Goal: Task Accomplishment & Management: Manage account settings

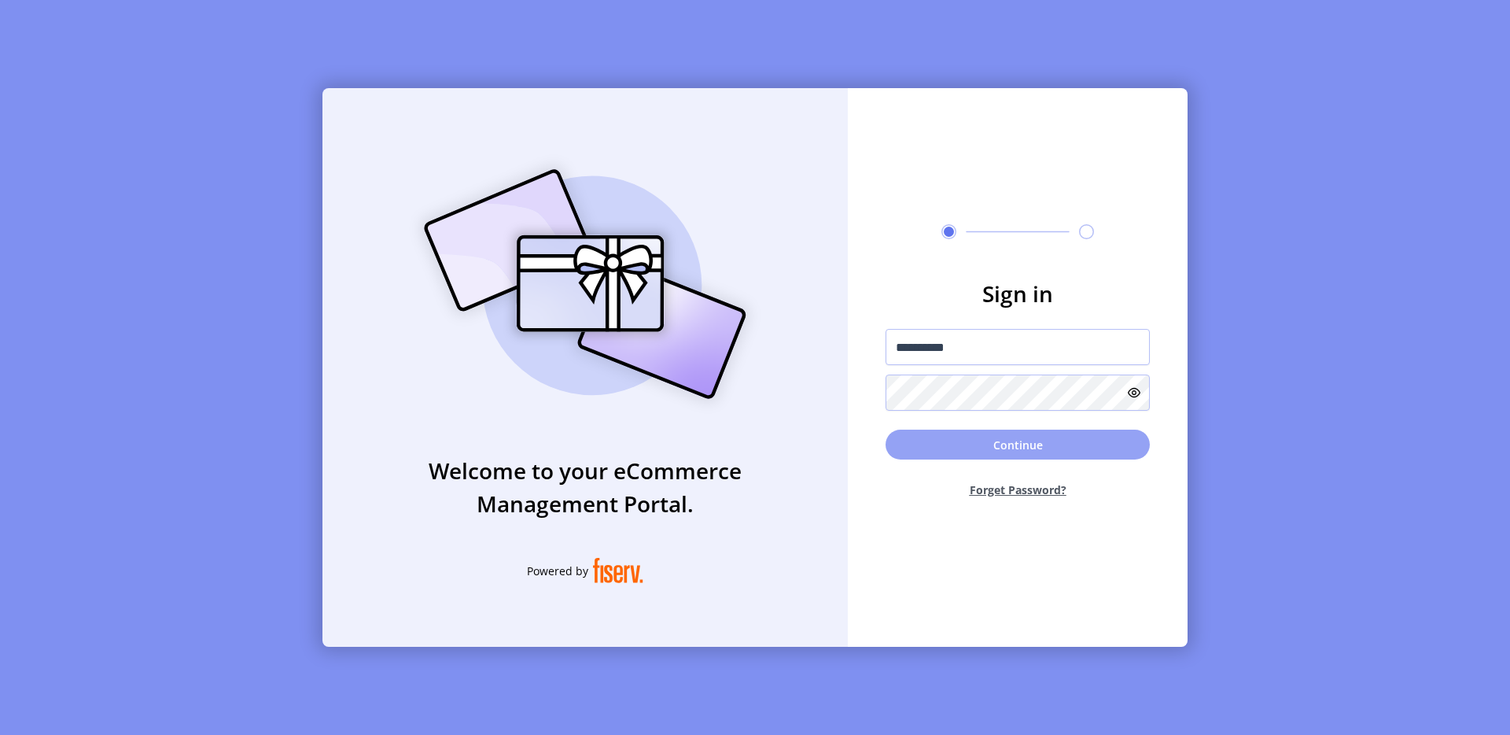
click at [963, 447] on button "Continue" at bounding box center [1018, 445] width 264 height 30
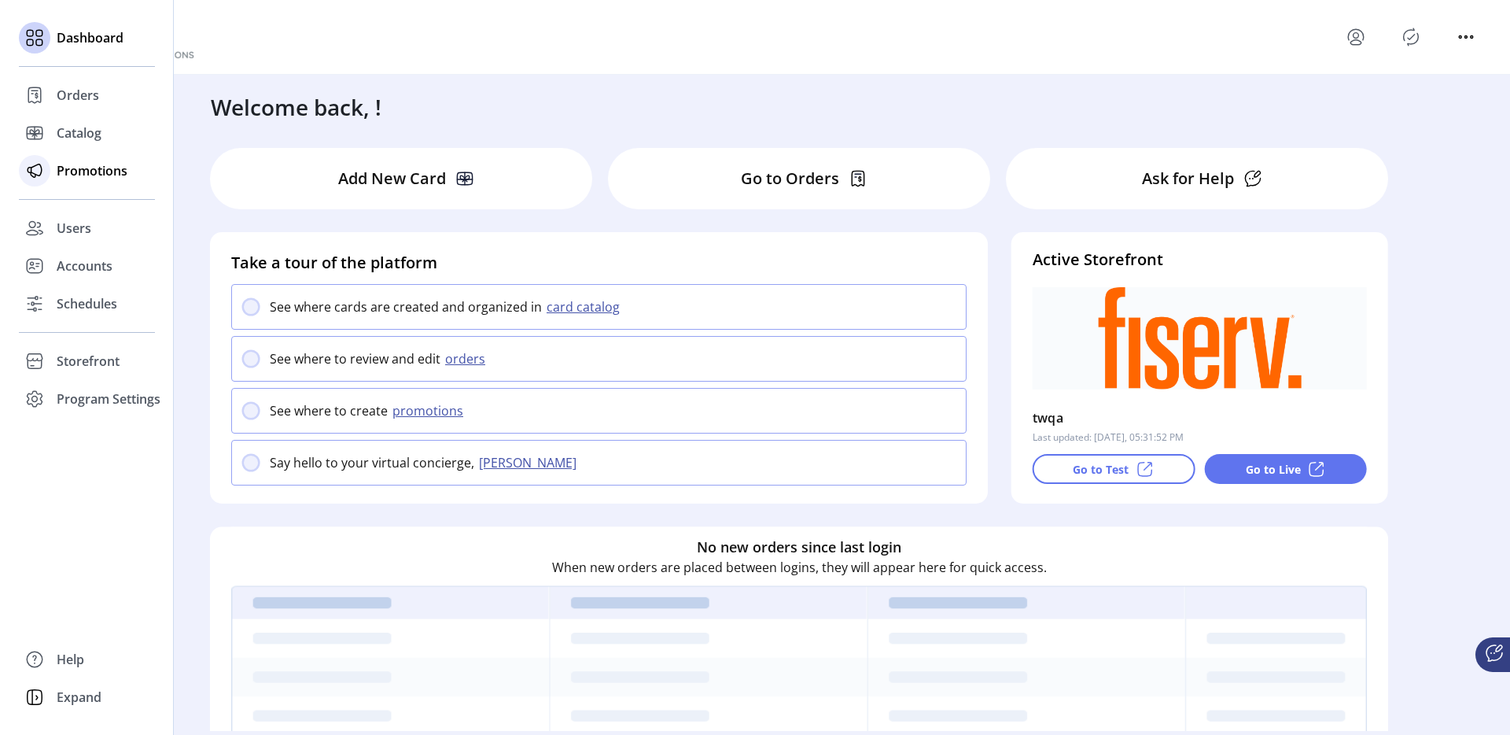
click at [77, 168] on span "Promotions" at bounding box center [92, 170] width 71 height 19
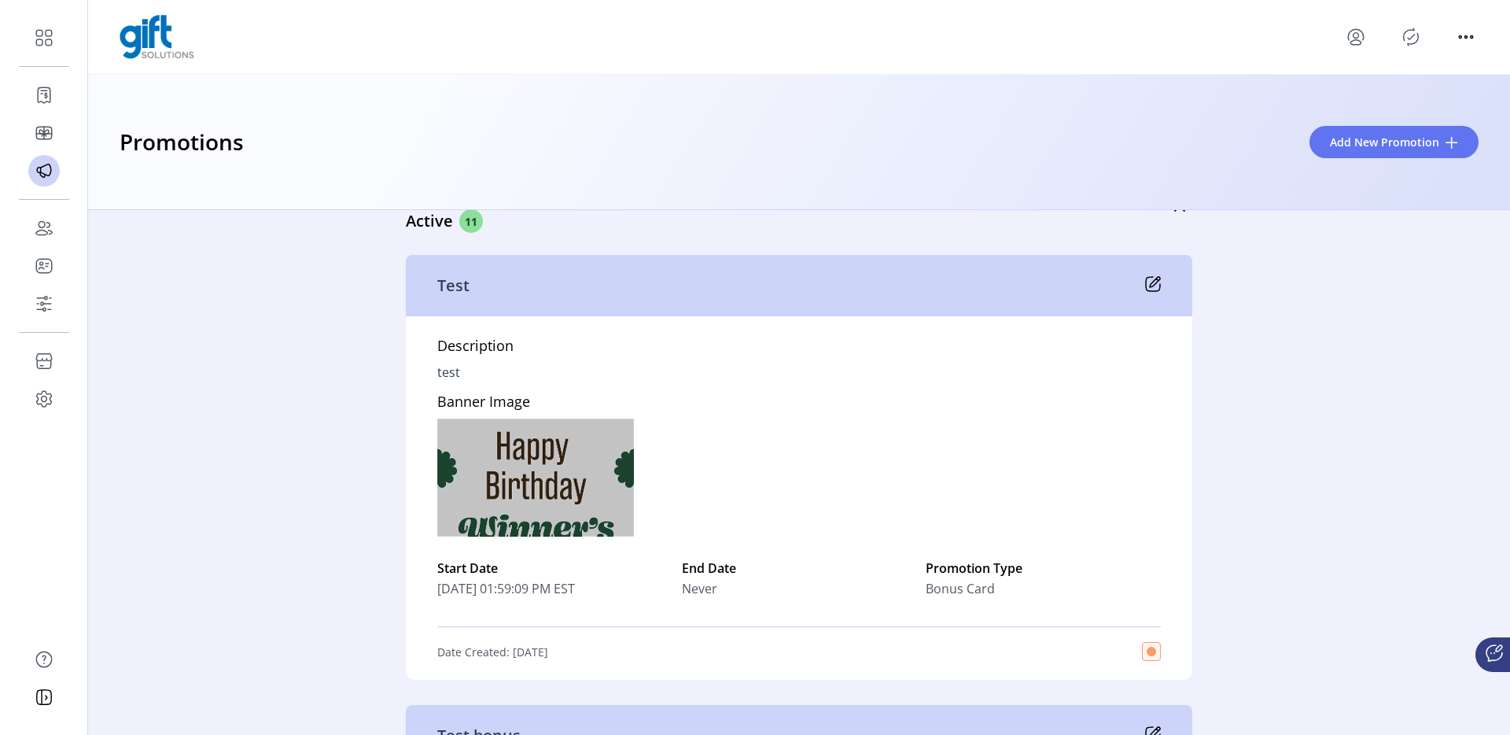
scroll to position [75, 0]
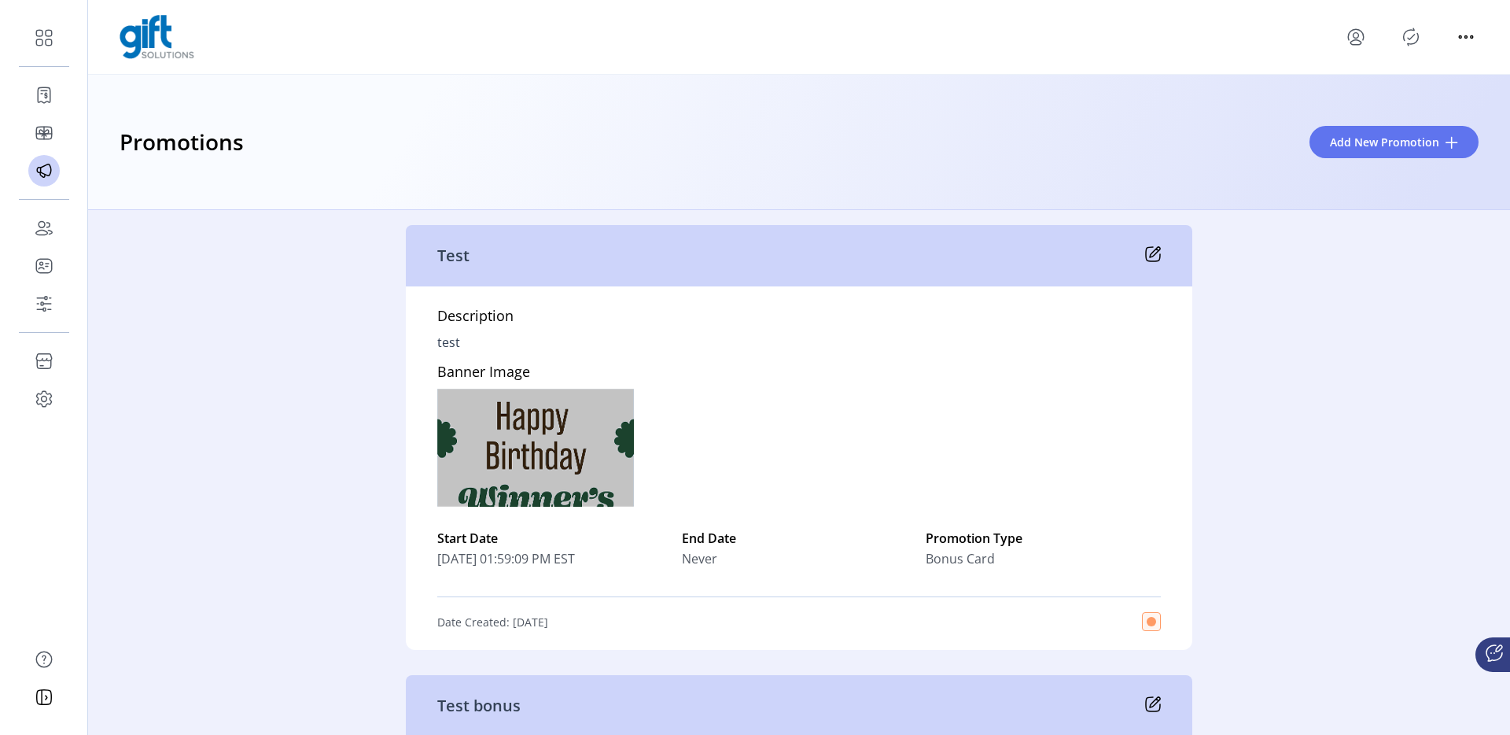
click at [1145, 252] on icon at bounding box center [1153, 254] width 16 height 16
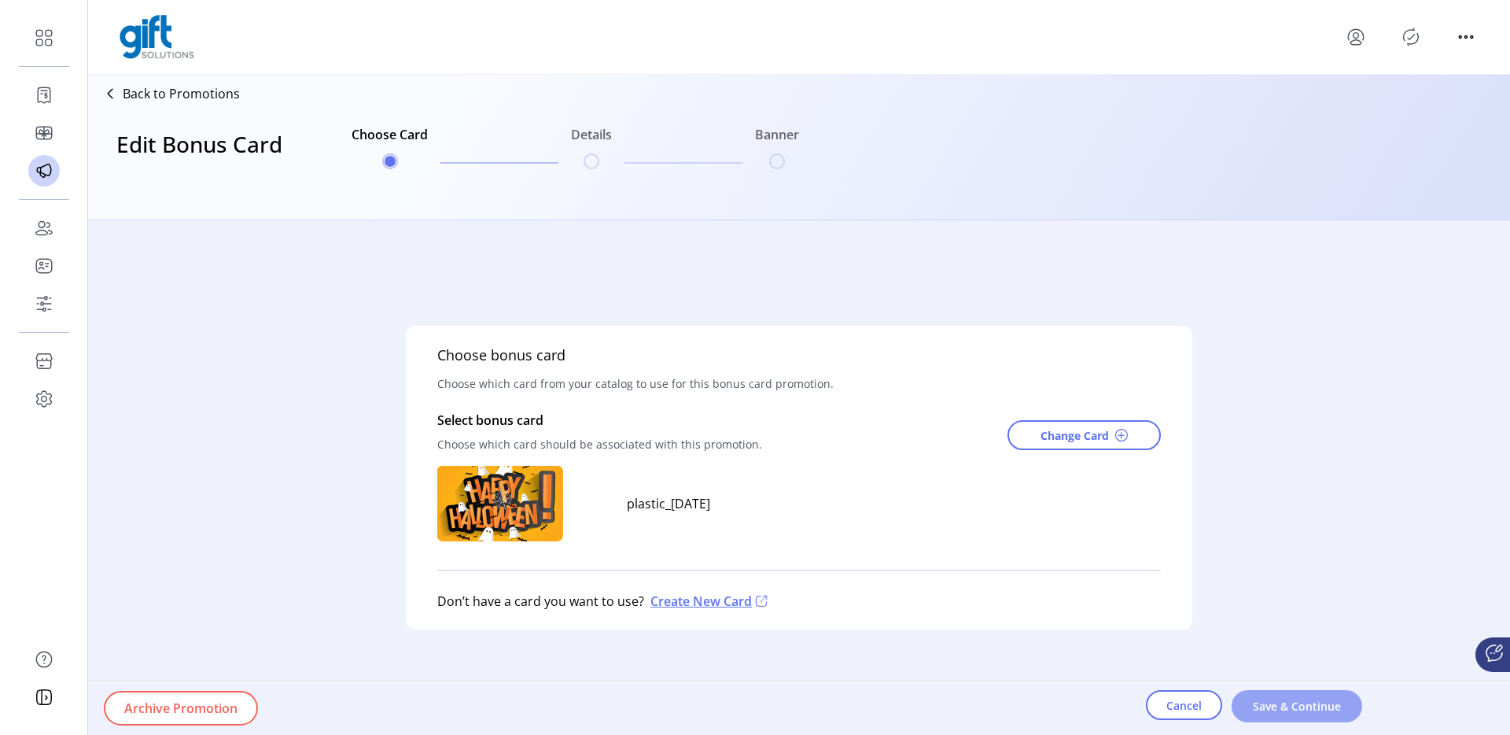
click at [1278, 704] on span "Save & Continue" at bounding box center [1297, 706] width 90 height 17
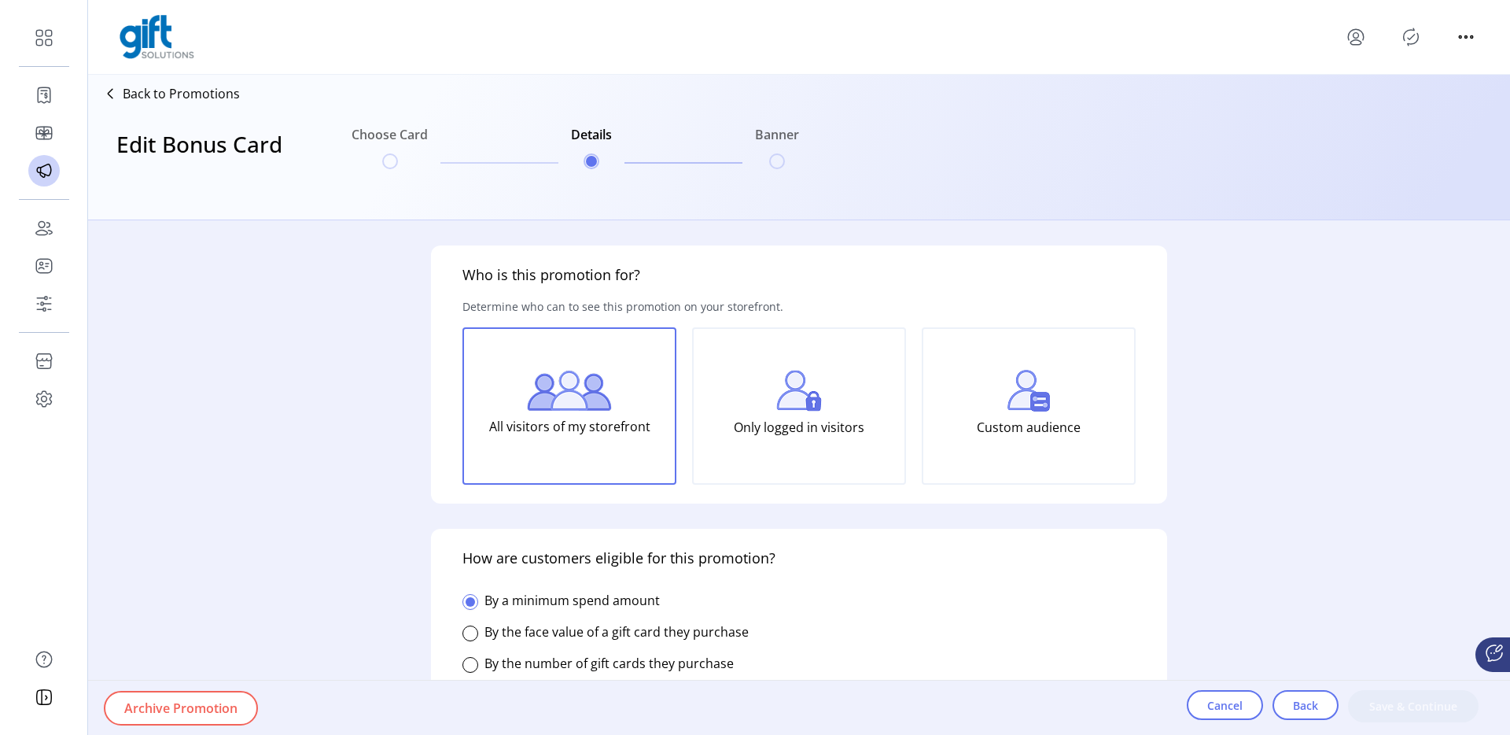
type input "*******"
type input "****"
type textarea "****"
type input "**********"
type input "*****"
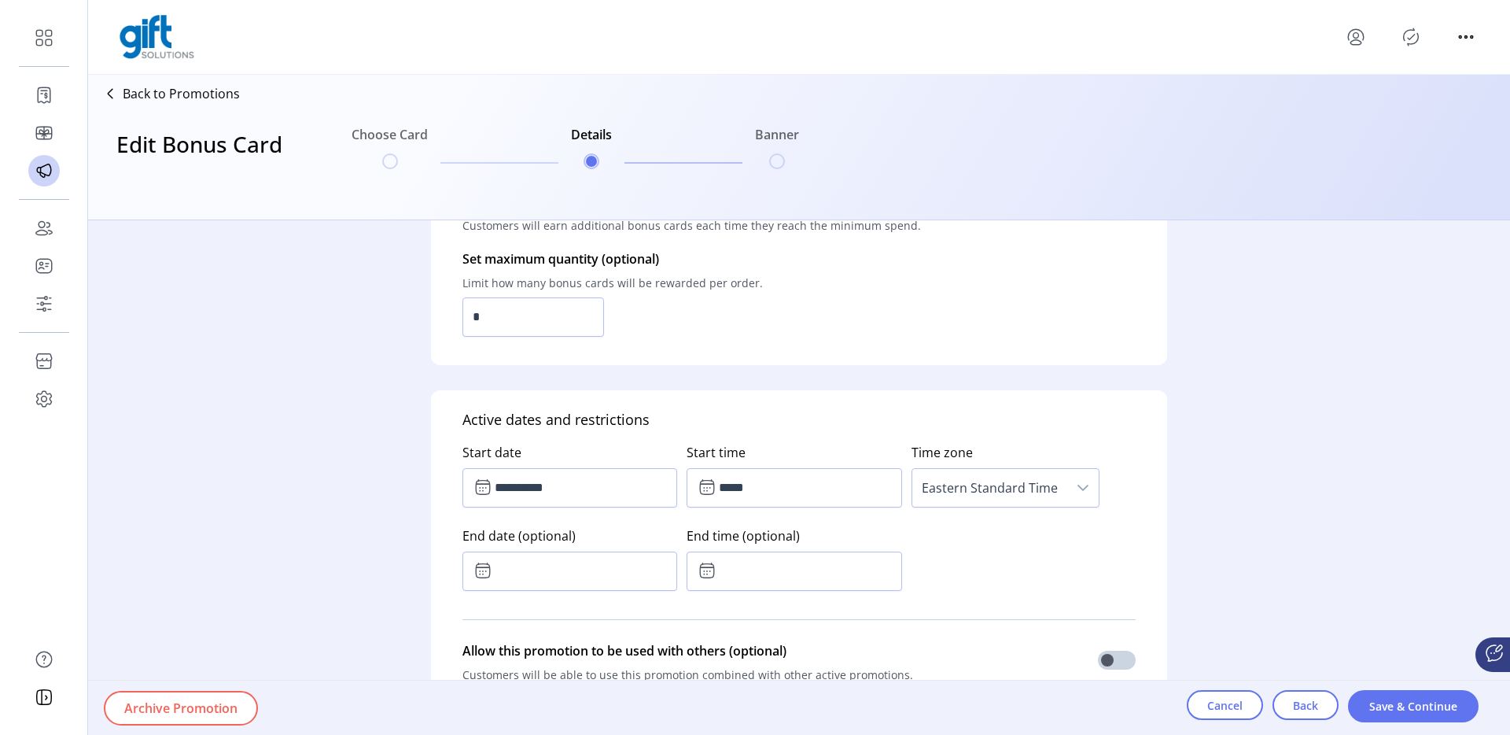
scroll to position [236, 0]
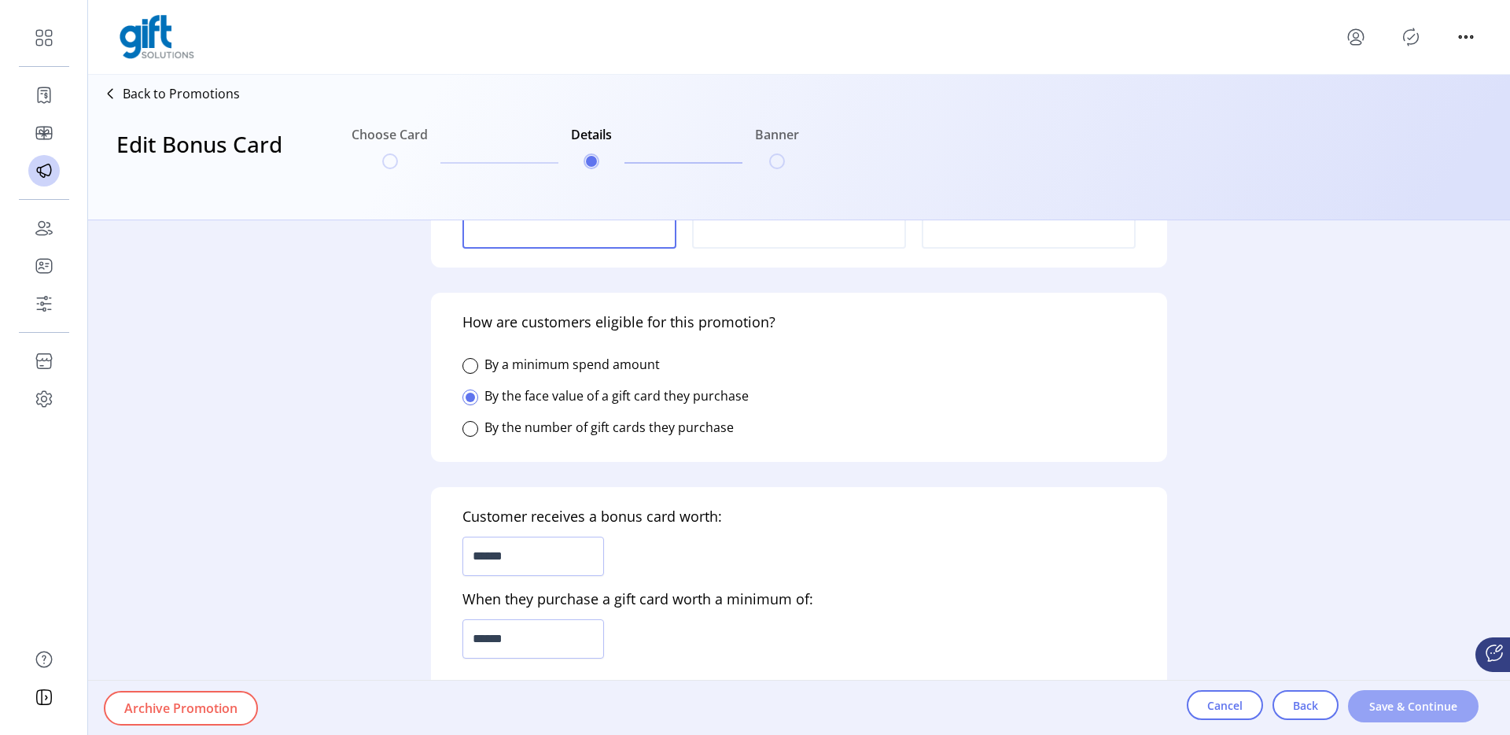
click at [1398, 706] on span "Save & Continue" at bounding box center [1414, 706] width 90 height 17
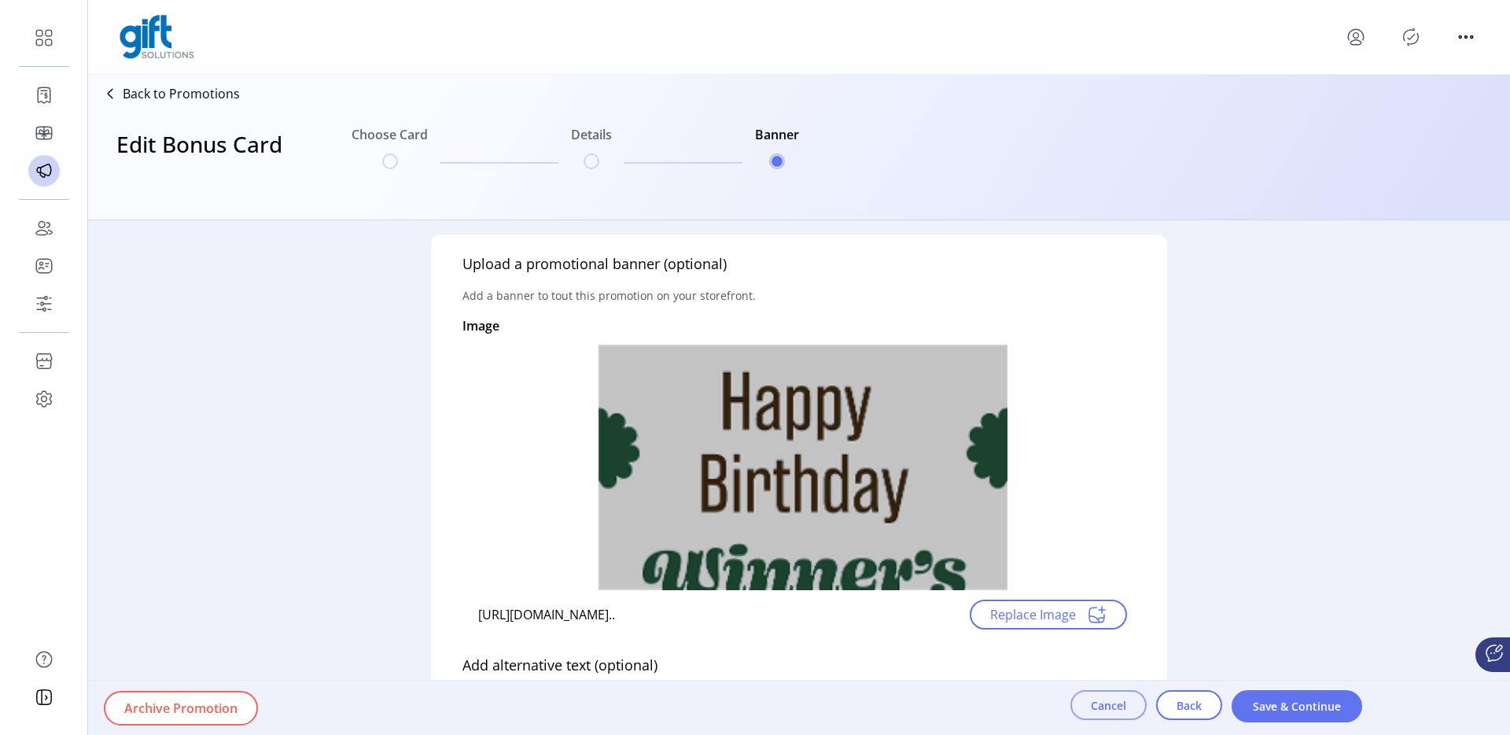
scroll to position [10, 0]
click at [1105, 701] on span "Cancel" at bounding box center [1108, 705] width 35 height 17
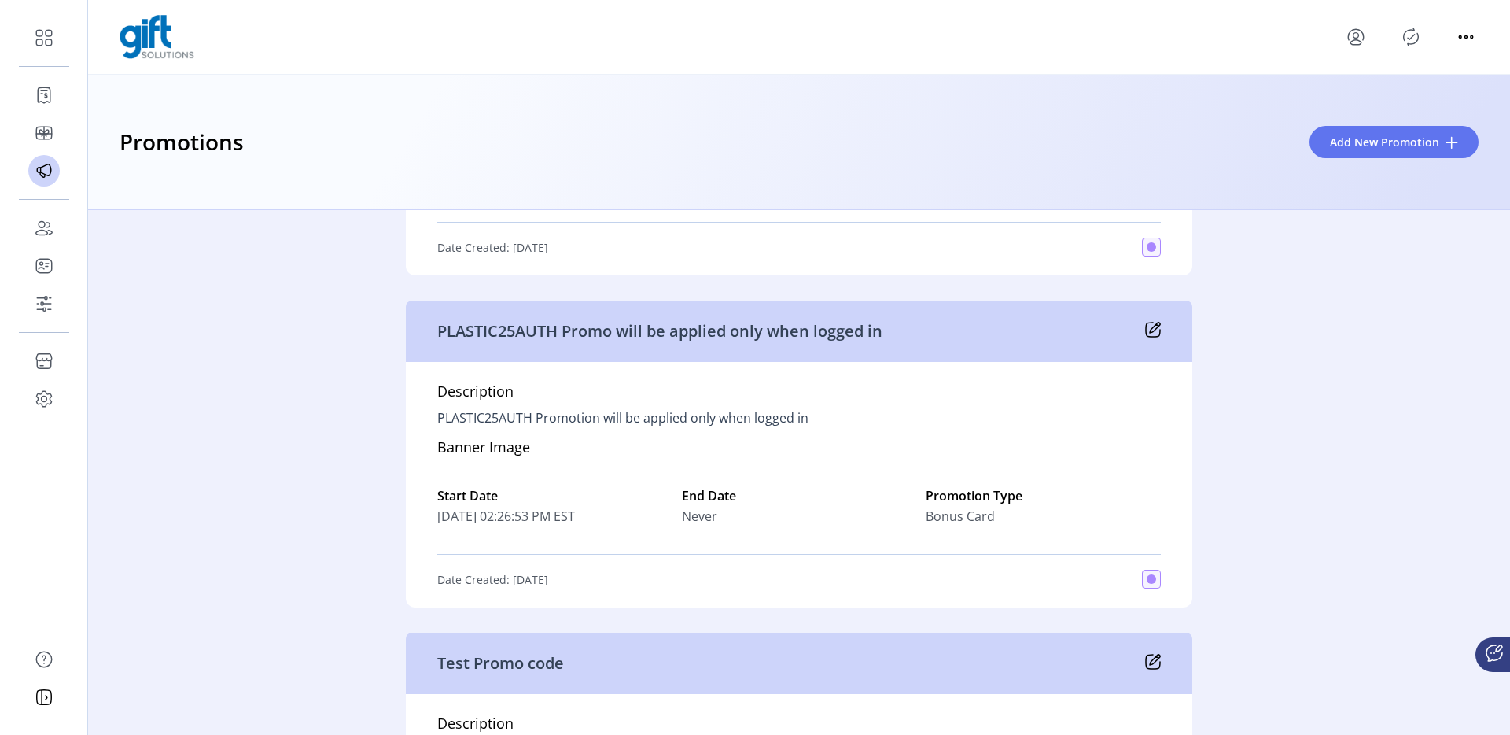
scroll to position [1791, 0]
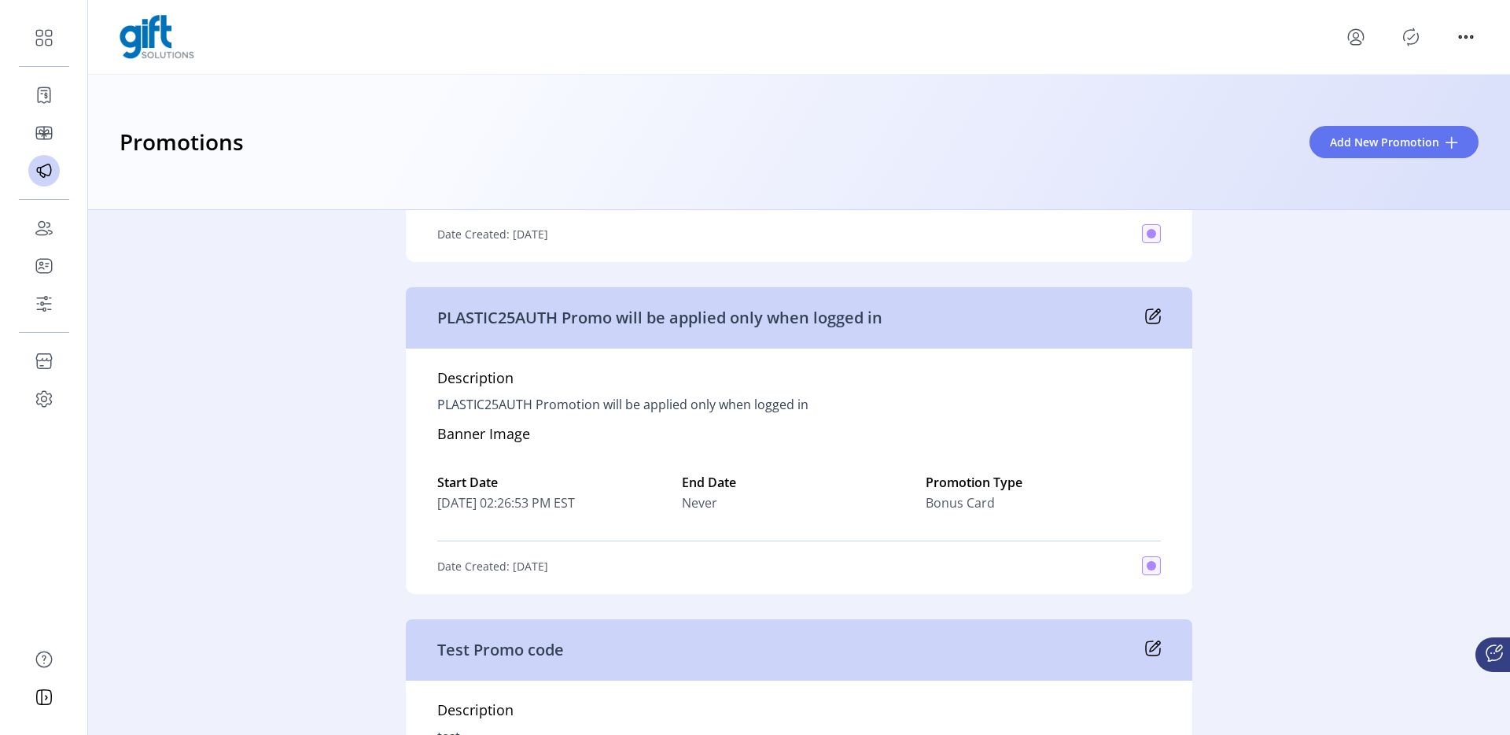
click at [743, 497] on div "Never" at bounding box center [799, 502] width 235 height 19
drag, startPoint x: 961, startPoint y: 490, endPoint x: 426, endPoint y: 328, distance: 559.0
click at [425, 330] on div "PLASTIC25AUTH Promo will be applied only when logged in Description PLASTIC25AU…" at bounding box center [799, 440] width 787 height 307
click at [429, 328] on div "PLASTIC25AUTH Promo will be applied only when logged in" at bounding box center [799, 317] width 787 height 61
drag, startPoint x: 465, startPoint y: 319, endPoint x: 1030, endPoint y: 514, distance: 597.3
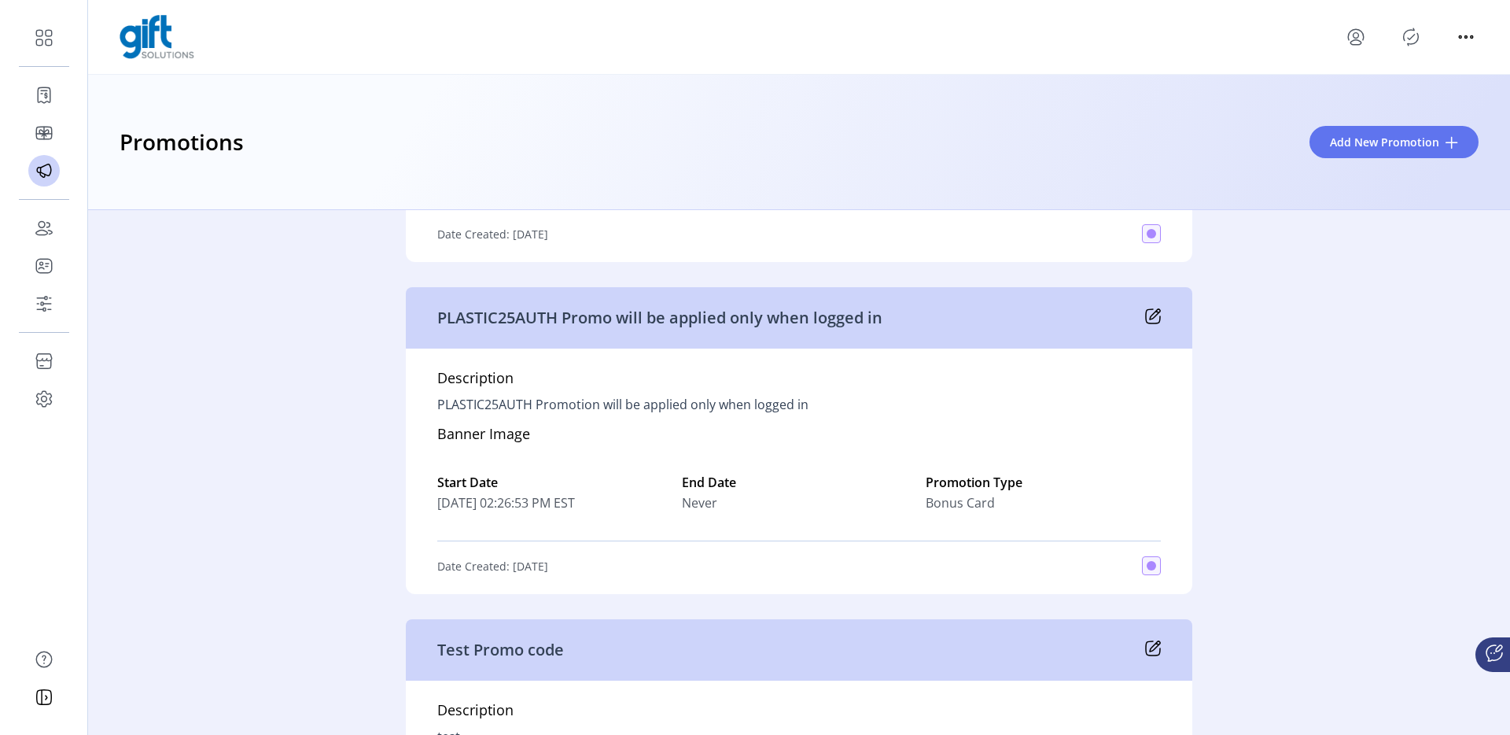
click at [1031, 514] on div "PLASTIC25AUTH Promo will be applied only when logged in Description PLASTIC25AU…" at bounding box center [799, 440] width 787 height 307
click at [1030, 514] on div "Start Date [DATE] 02:26:53 PM EST End Date Never Promotion Type Bonus Card" at bounding box center [799, 492] width 724 height 65
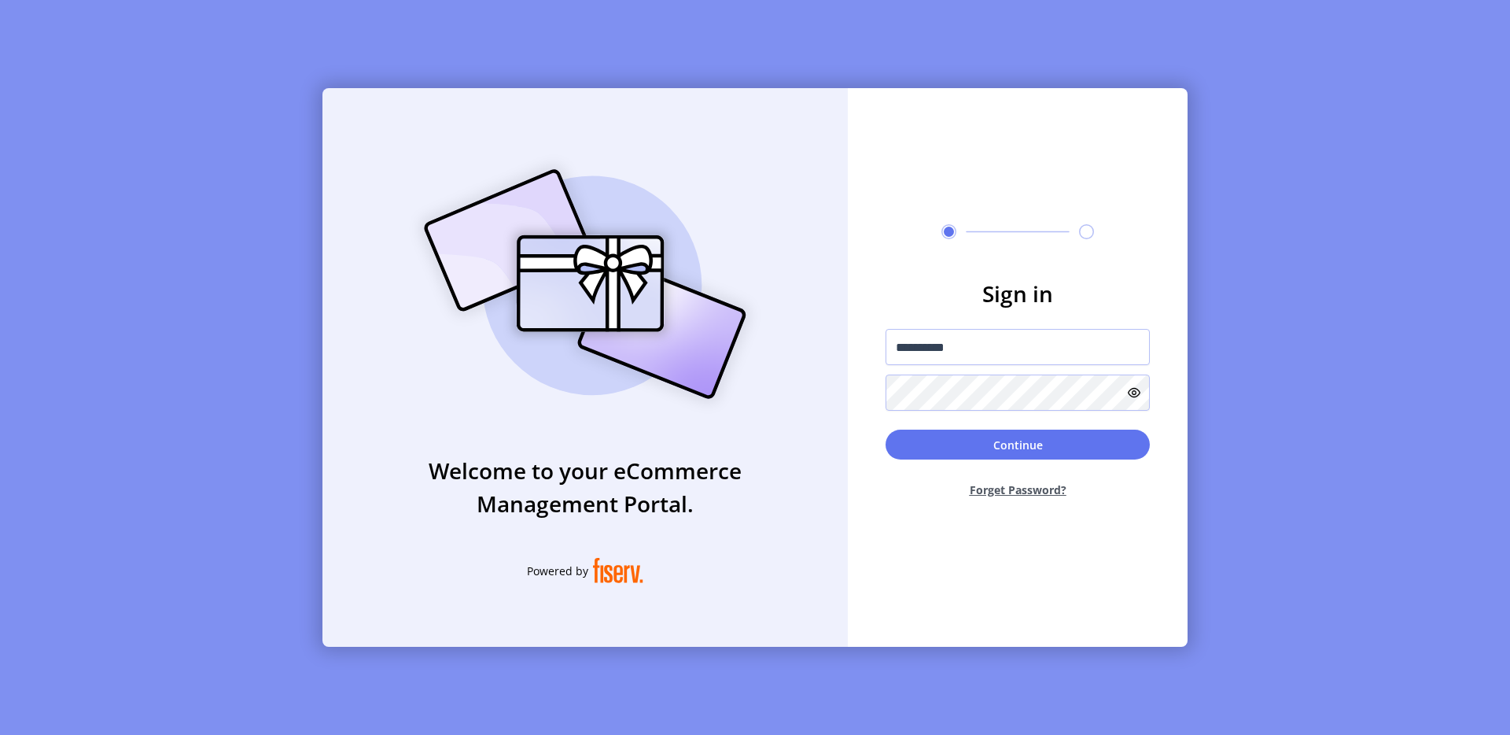
click at [999, 437] on button "Continue" at bounding box center [1018, 445] width 264 height 30
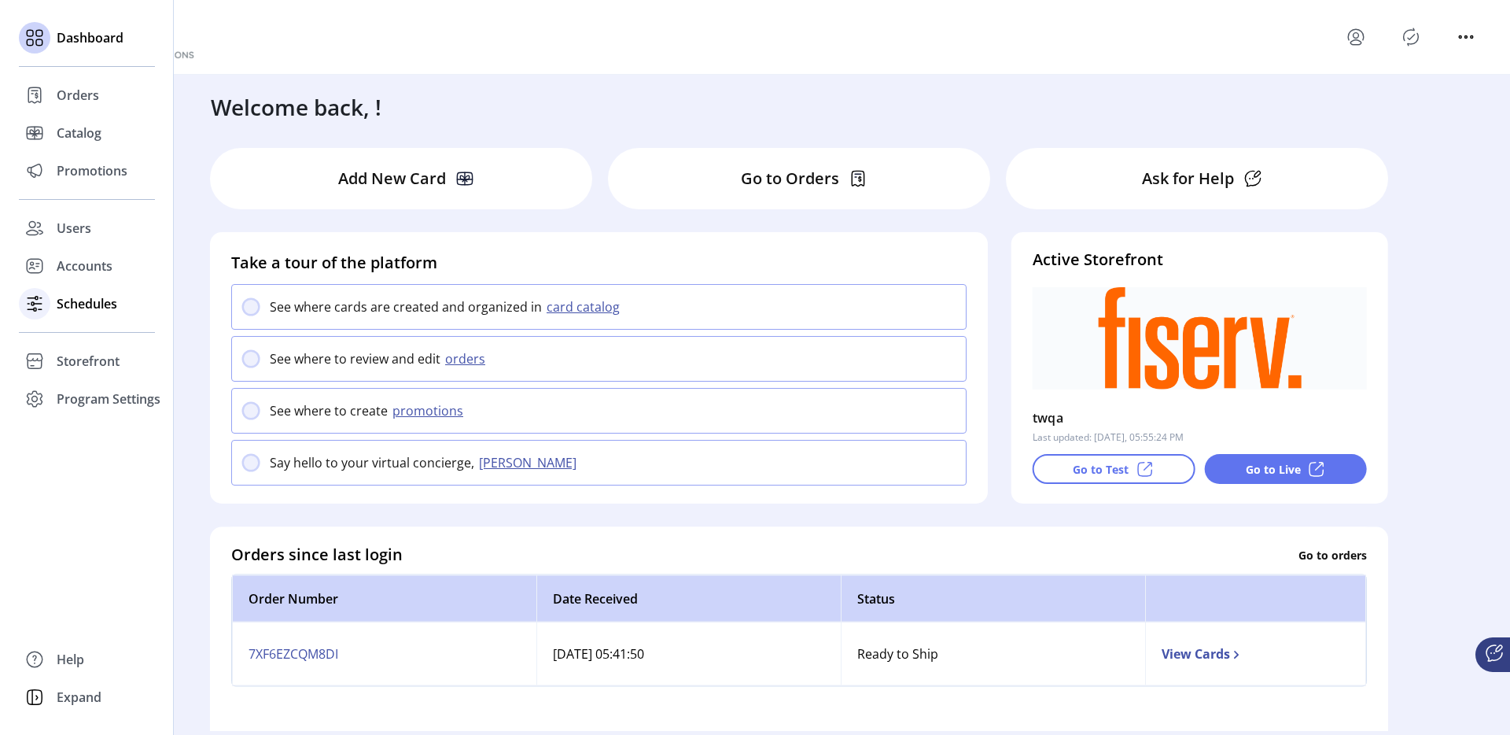
click at [92, 297] on span "Schedules" at bounding box center [87, 303] width 61 height 19
click at [105, 307] on span "Schedules" at bounding box center [87, 303] width 61 height 19
click at [103, 306] on span "Schedules" at bounding box center [87, 303] width 61 height 19
click at [61, 303] on span "Schedules" at bounding box center [87, 303] width 61 height 19
click at [26, 306] on icon at bounding box center [34, 303] width 25 height 25
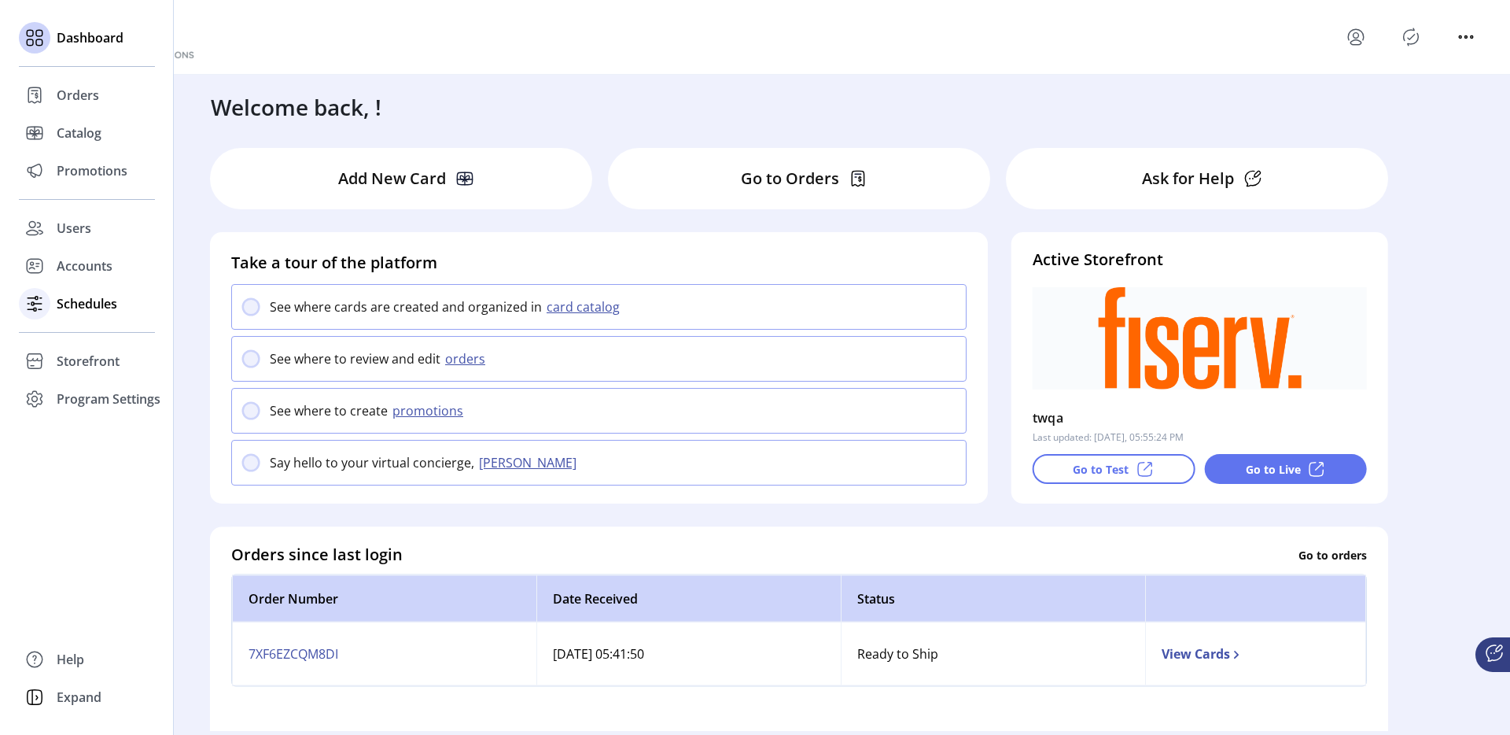
click at [55, 308] on div "Schedules" at bounding box center [87, 304] width 136 height 38
click at [91, 301] on span "Schedules" at bounding box center [87, 303] width 61 height 19
click at [86, 356] on span "Storefront" at bounding box center [88, 361] width 63 height 19
click at [83, 294] on span "Schedules" at bounding box center [87, 303] width 61 height 19
click at [82, 299] on span "Schedules" at bounding box center [87, 303] width 61 height 19
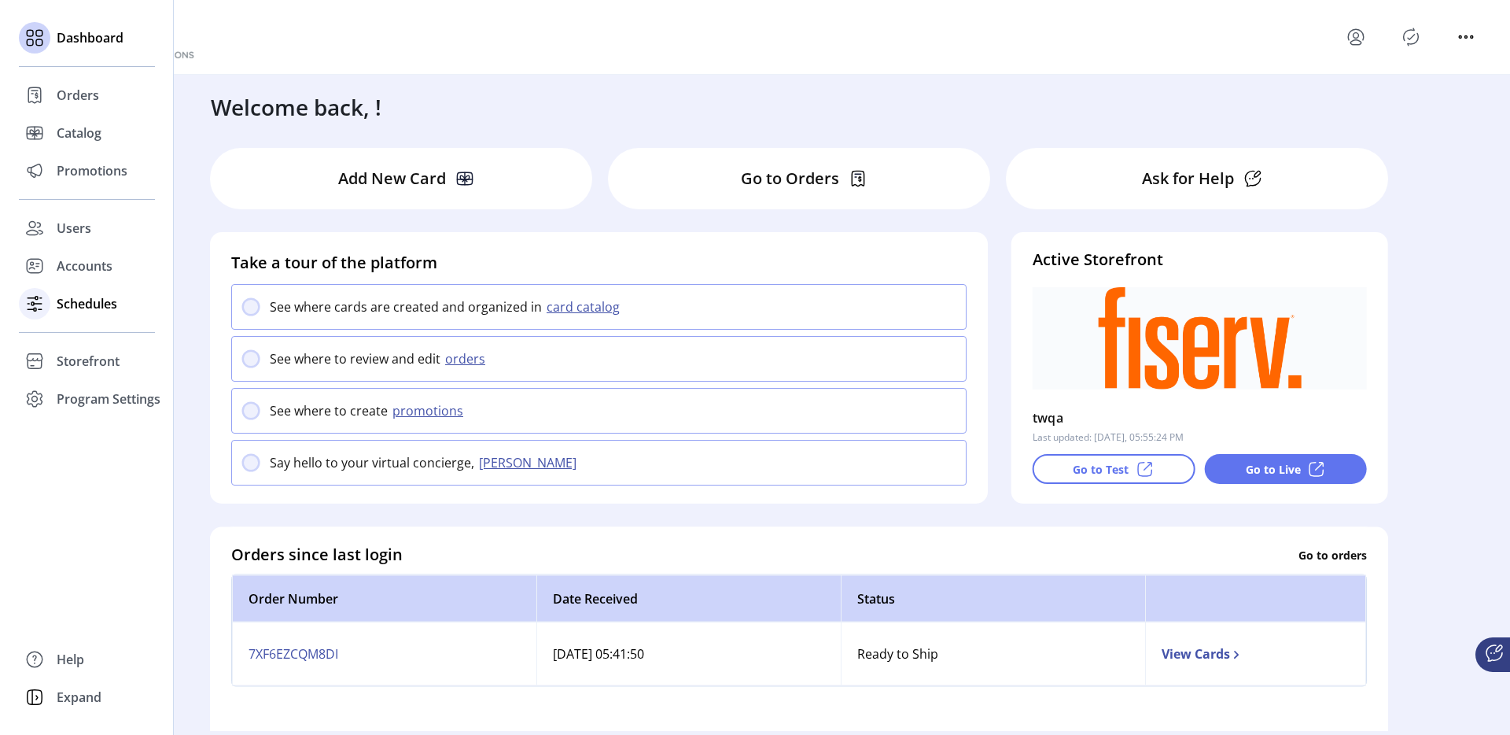
click at [42, 297] on icon at bounding box center [34, 303] width 25 height 25
click at [35, 298] on icon at bounding box center [34, 303] width 25 height 25
click at [80, 153] on div "Promotions" at bounding box center [87, 171] width 136 height 38
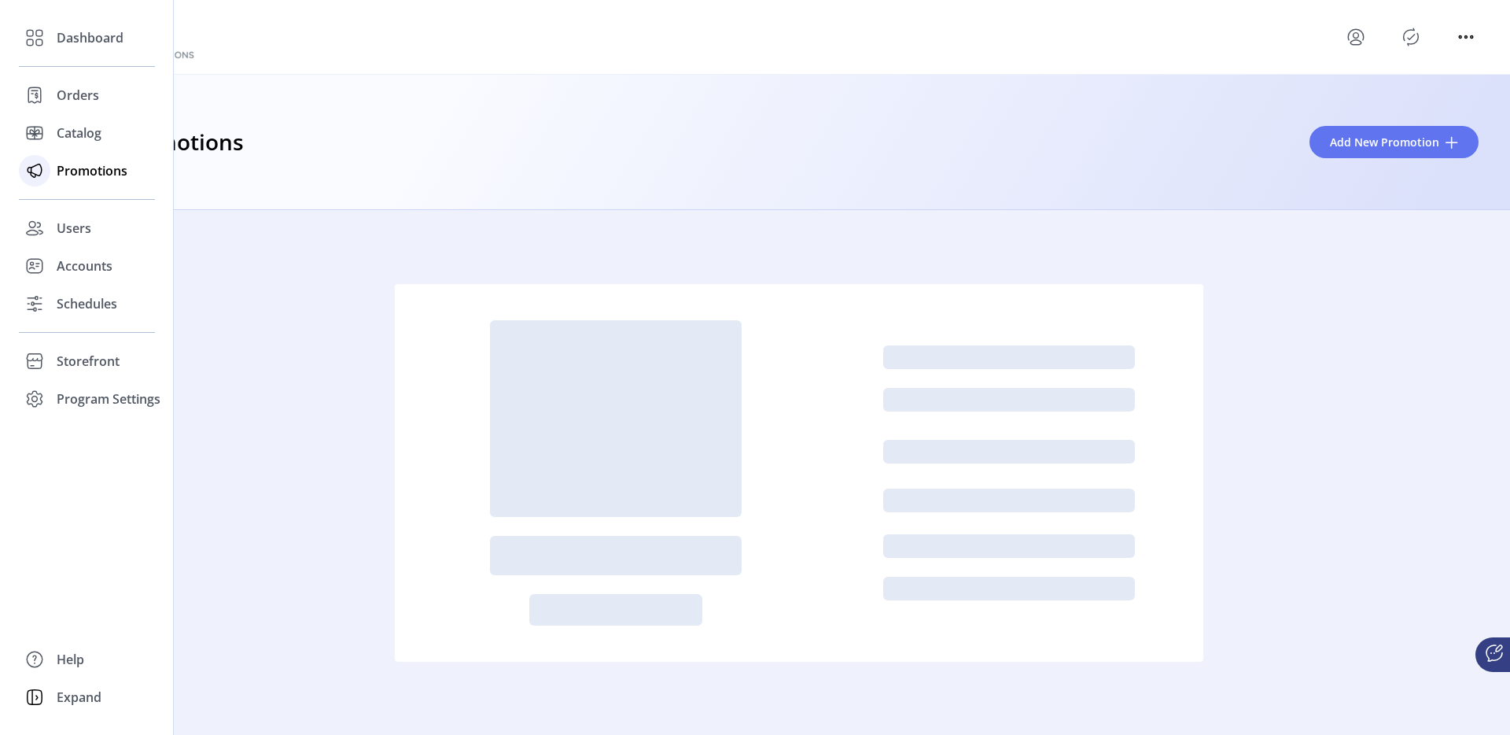
click at [80, 172] on span "Promotions" at bounding box center [92, 170] width 71 height 19
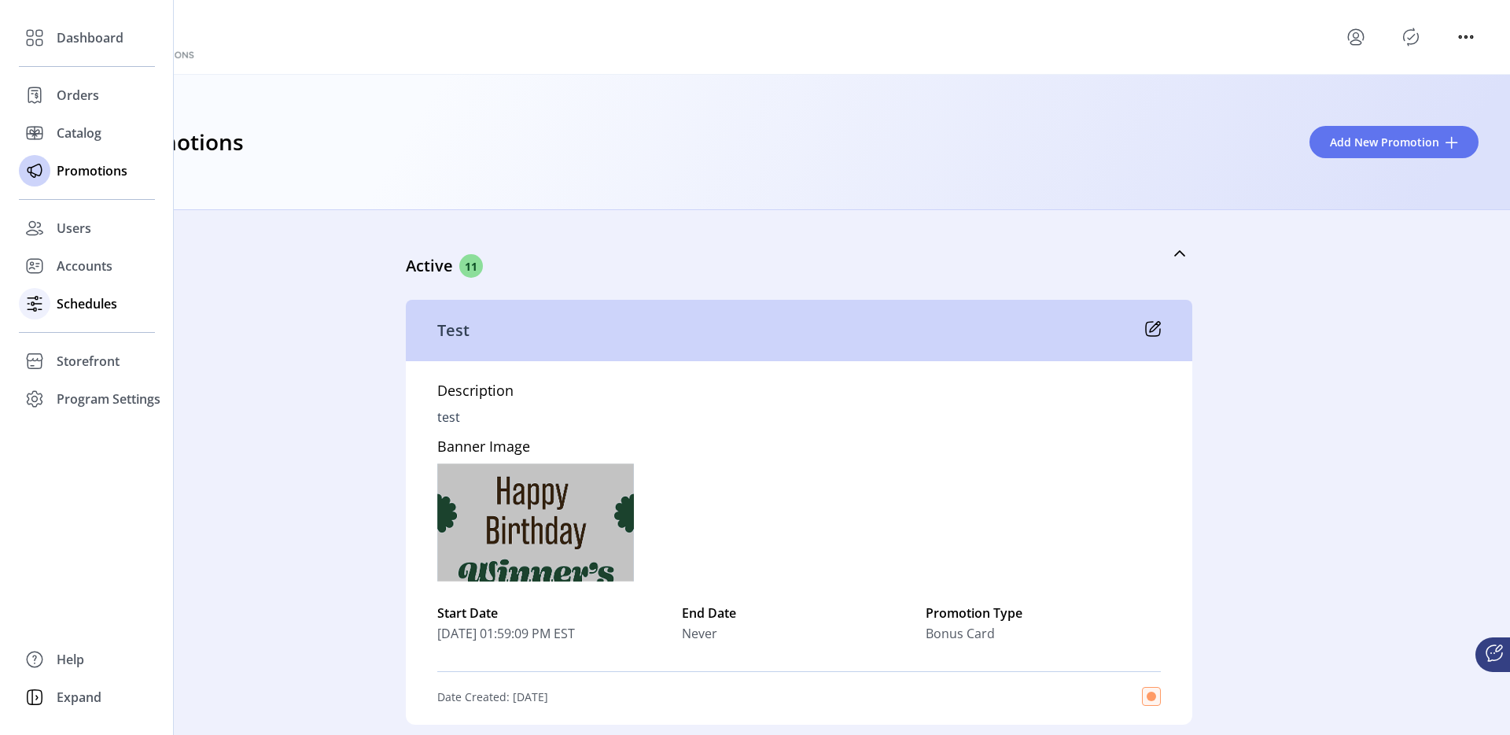
click at [75, 299] on span "Schedules" at bounding box center [87, 303] width 61 height 19
drag, startPoint x: 84, startPoint y: 304, endPoint x: 25, endPoint y: 304, distance: 59.0
click at [84, 304] on span "Schedules" at bounding box center [87, 303] width 61 height 19
click at [25, 304] on icon at bounding box center [34, 303] width 25 height 25
click at [113, 304] on span "Schedules" at bounding box center [87, 303] width 61 height 19
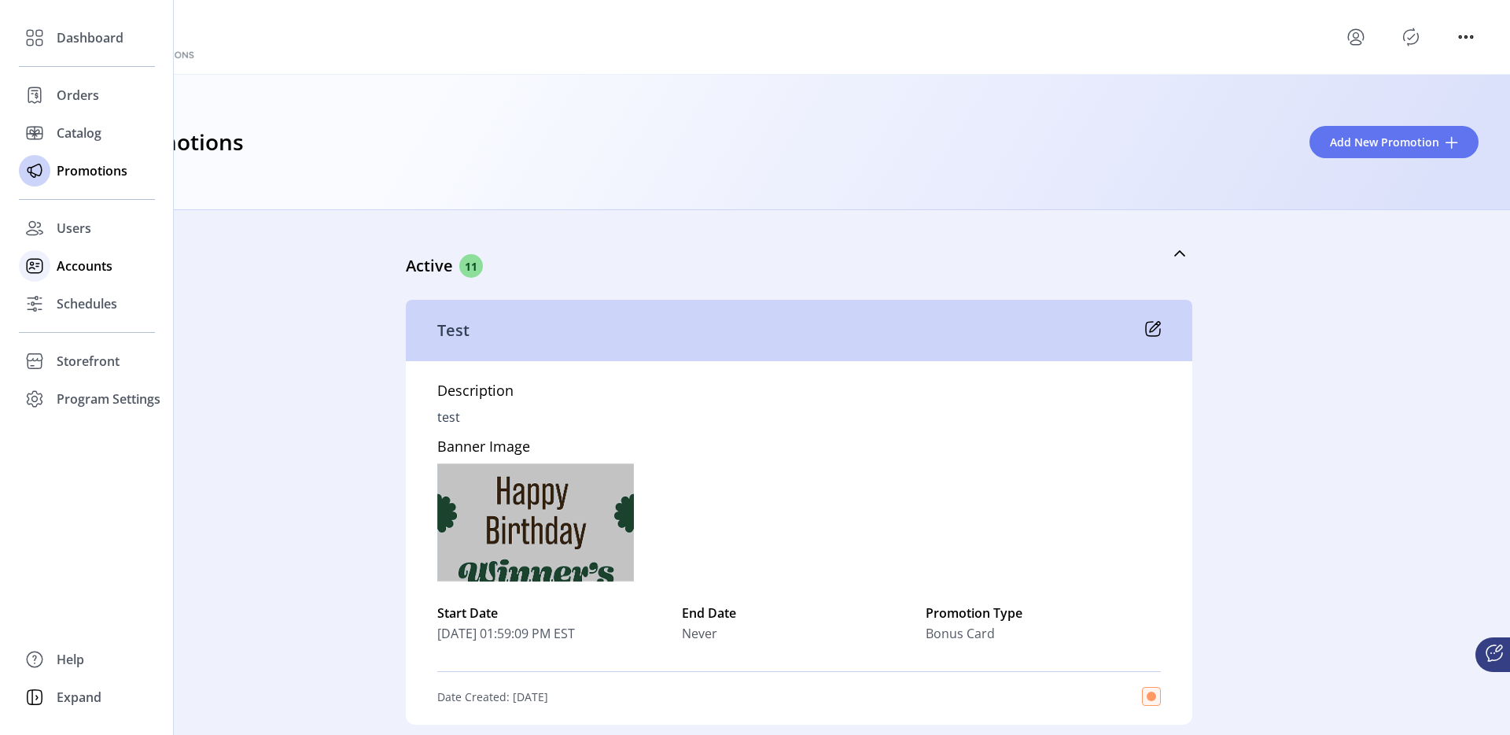
click at [94, 264] on span "Accounts" at bounding box center [85, 265] width 56 height 19
click at [78, 305] on span "Schedules" at bounding box center [87, 303] width 61 height 19
click at [78, 226] on span "Users" at bounding box center [74, 228] width 35 height 19
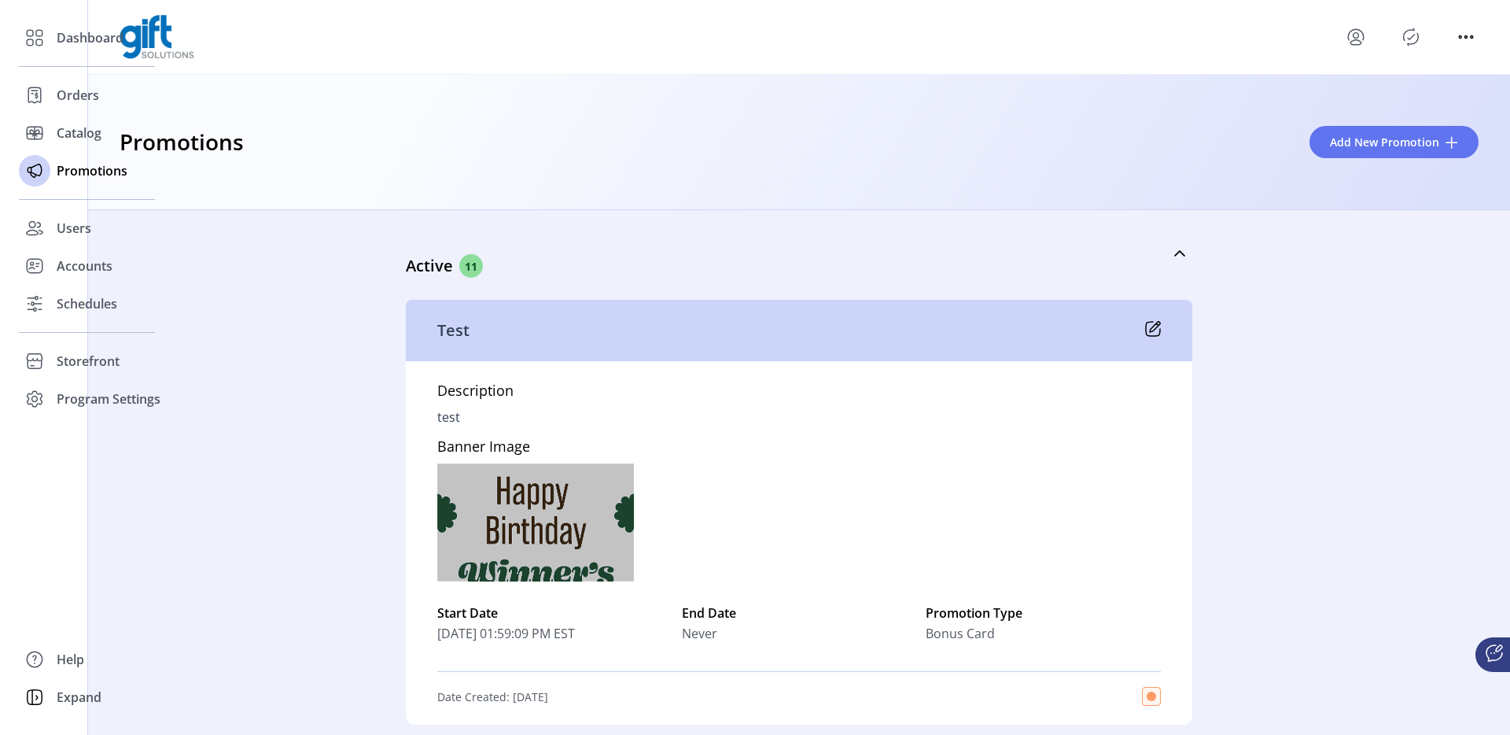
click at [260, 258] on div "Active 11 Test Description test Banner Image Start Date [DATE] 01:59:09 PM EST …" at bounding box center [799, 472] width 1422 height 525
click at [1414, 35] on icon "Publisher Panel" at bounding box center [1411, 38] width 7 height 6
click at [245, 523] on div "Active 11 Test Description test Banner Image Start Date [DATE] 01:59:09 PM EST …" at bounding box center [799, 472] width 1422 height 525
click at [1474, 35] on icon "menu" at bounding box center [1466, 36] width 25 height 25
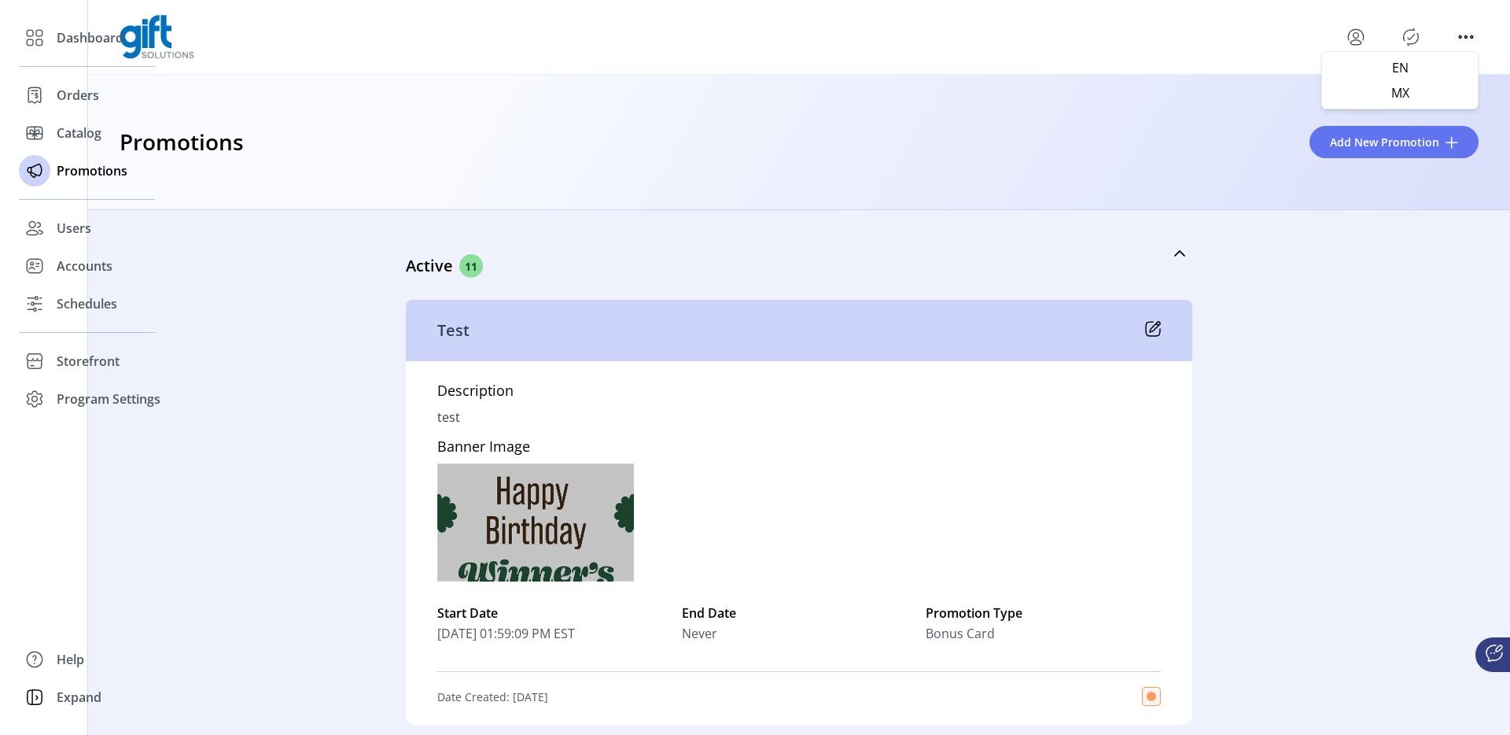
click at [1357, 39] on icon "menu" at bounding box center [1356, 36] width 25 height 25
click at [1426, 101] on span "Sign Out" at bounding box center [1413, 99] width 118 height 13
